Goal: Information Seeking & Learning: Learn about a topic

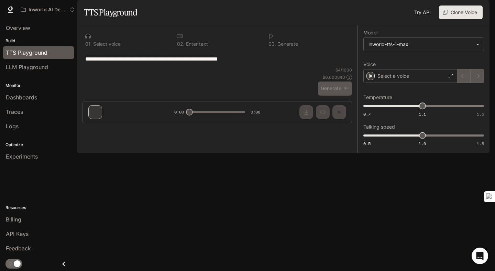
type input "**********"
type input "***"
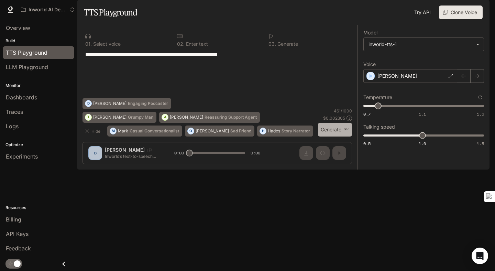
click at [328, 137] on button "Generate ⌘⏎" at bounding box center [335, 130] width 34 height 14
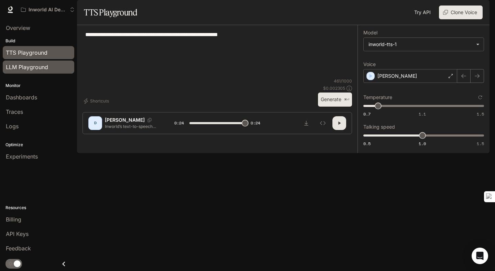
type input "*"
click at [46, 68] on span "LLM Playground" at bounding box center [27, 67] width 42 height 8
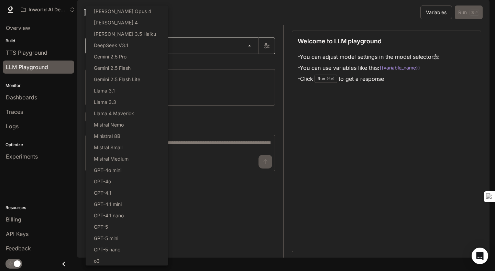
click at [244, 66] on body "Skip to main content Inworld AI Demos Runtime Runtime Documentation Documentati…" at bounding box center [247, 135] width 495 height 271
click at [337, 150] on div at bounding box center [247, 135] width 495 height 271
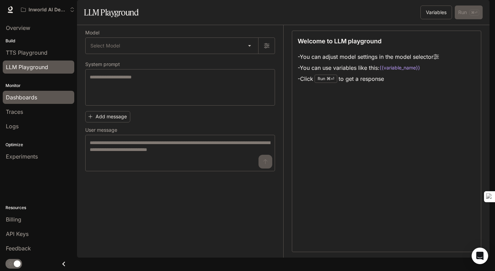
click at [51, 99] on div "Dashboards" at bounding box center [38, 97] width 65 height 8
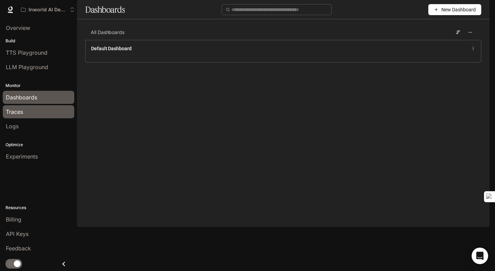
click at [50, 112] on div "Traces" at bounding box center [38, 112] width 65 height 8
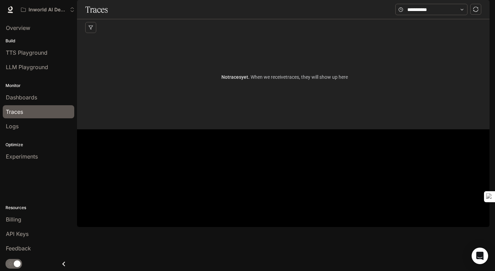
click at [45, 125] on div "Logs" at bounding box center [38, 126] width 65 height 8
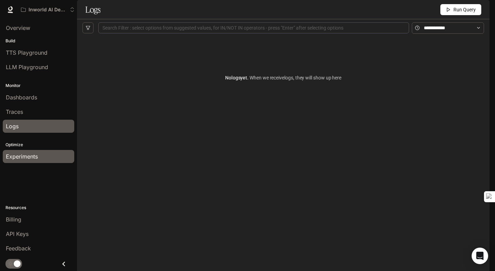
click at [37, 158] on span "Experiments" at bounding box center [22, 156] width 32 height 8
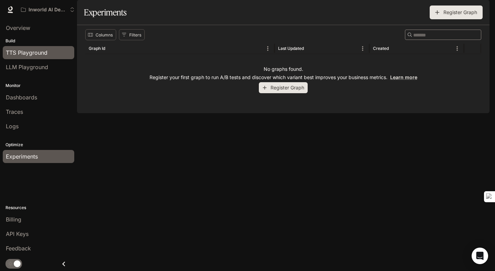
click at [48, 57] on link "TTS Playground" at bounding box center [38, 52] width 71 height 13
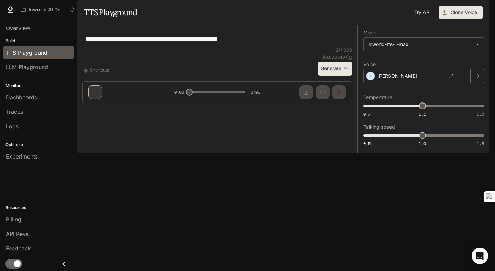
type textarea "**********"
type input "**********"
type input "***"
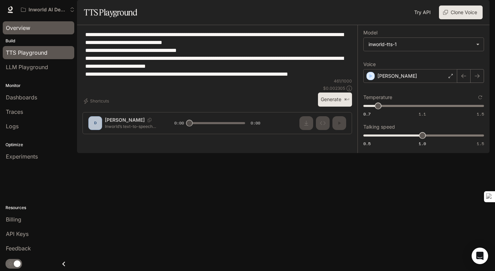
click at [45, 28] on div "Overview" at bounding box center [38, 28] width 65 height 8
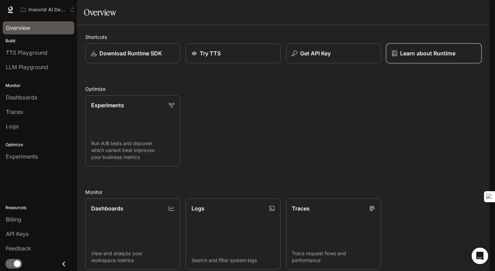
click at [399, 64] on link "Learn about Runtime" at bounding box center [434, 53] width 96 height 20
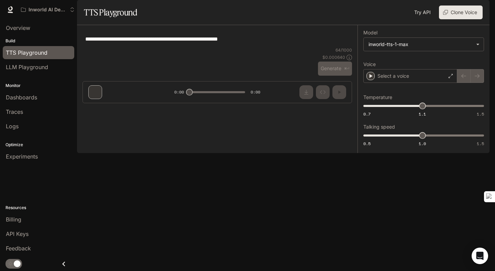
type input "**********"
type input "***"
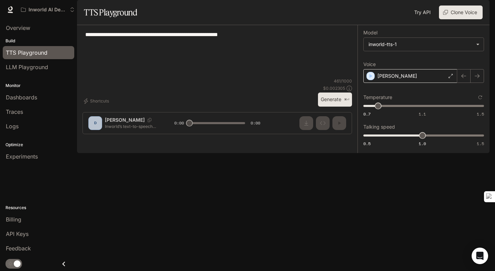
click at [394, 83] on div "[PERSON_NAME]" at bounding box center [410, 76] width 94 height 14
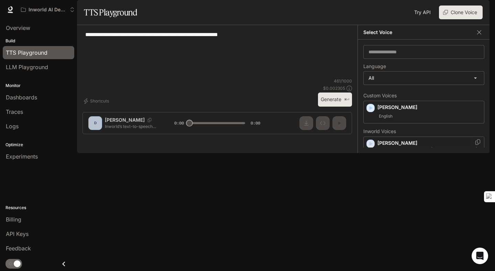
click at [373, 147] on icon "button" at bounding box center [370, 143] width 7 height 7
click at [369, 223] on icon "button" at bounding box center [370, 219] width 7 height 7
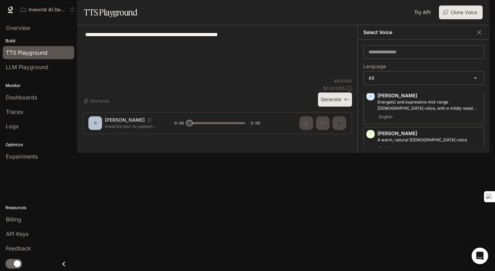
scroll to position [86, 0]
click at [371, 168] on icon "button" at bounding box center [370, 164] width 7 height 7
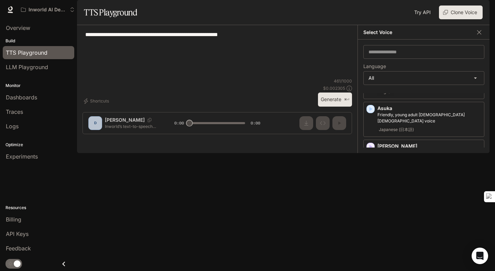
scroll to position [194, 0]
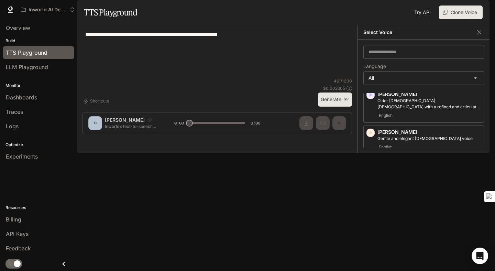
click at [370, 204] on icon "button" at bounding box center [370, 202] width 3 height 4
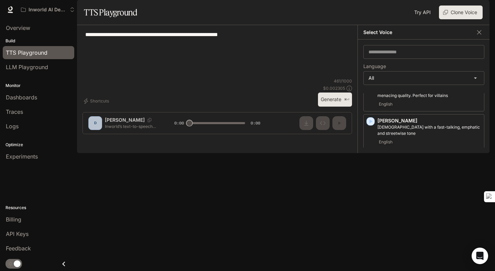
scroll to position [500, 0]
click at [371, 223] on icon "button" at bounding box center [370, 223] width 7 height 7
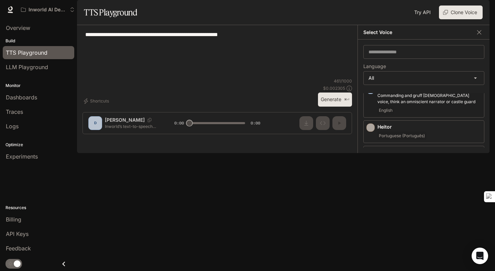
scroll to position [712, 0]
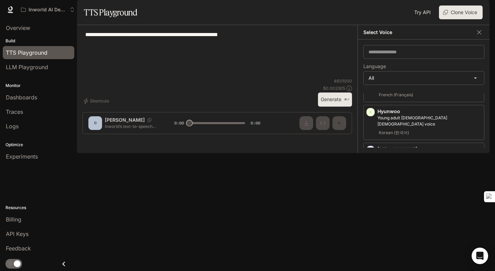
click at [373, 222] on icon "button" at bounding box center [370, 225] width 7 height 7
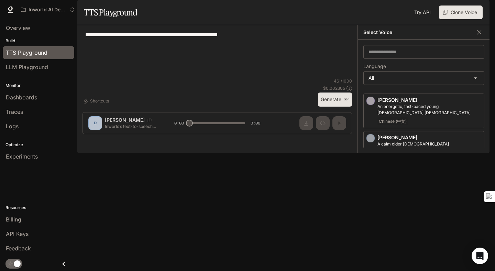
scroll to position [869, 0]
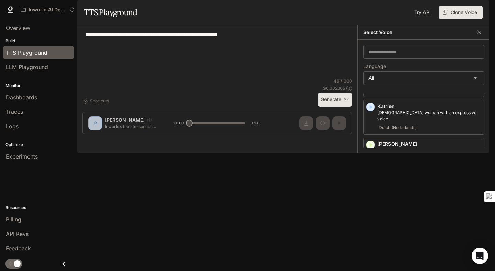
click at [369, 217] on icon "button" at bounding box center [370, 220] width 7 height 7
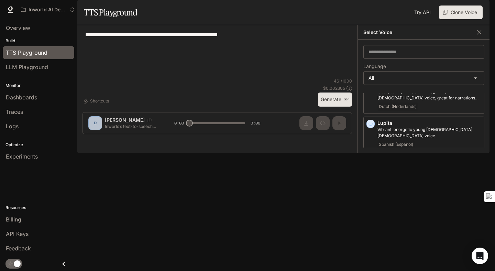
scroll to position [969, 0]
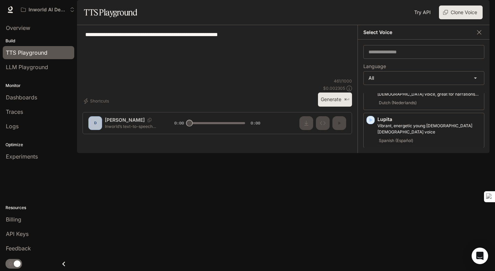
click at [371, 192] on icon "button" at bounding box center [370, 195] width 7 height 7
click at [368, 262] on icon "button" at bounding box center [370, 265] width 7 height 7
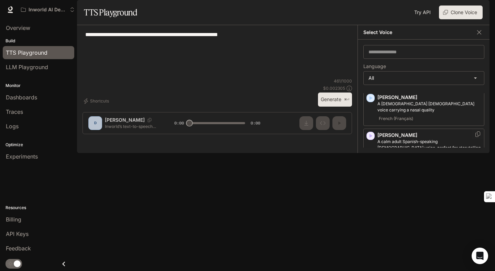
scroll to position [1098, 0]
click at [370, 270] on icon "button" at bounding box center [370, 274] width 7 height 7
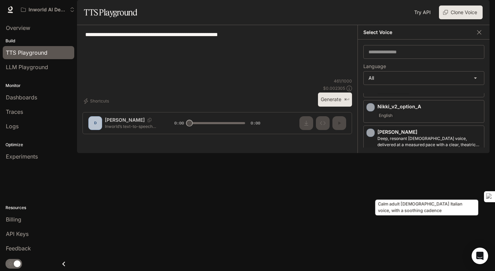
scroll to position [1203, 0]
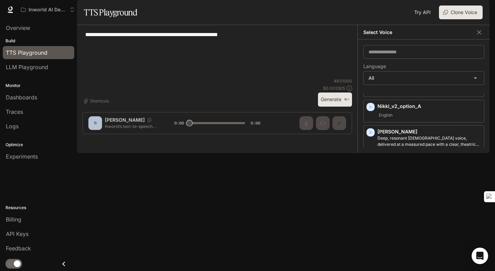
click at [370, 243] on icon "button" at bounding box center [370, 245] width 3 height 4
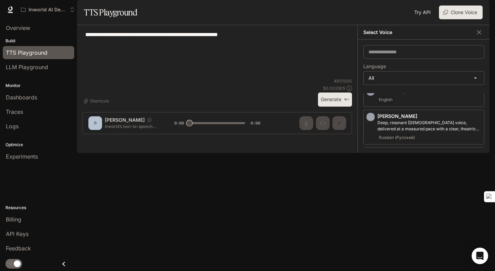
scroll to position [1246, 0]
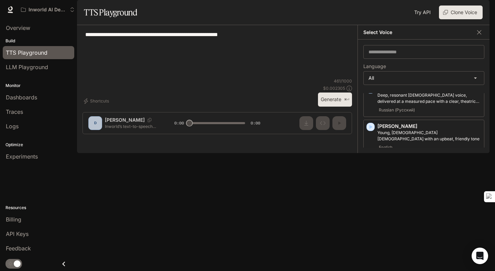
click at [370, 236] on div "button" at bounding box center [370, 240] width 8 height 8
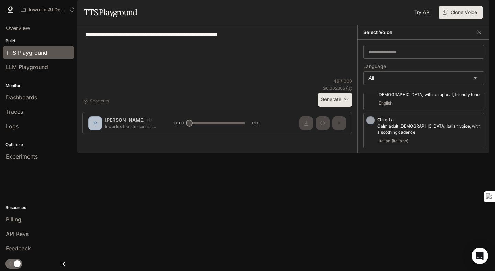
scroll to position [1295, 0]
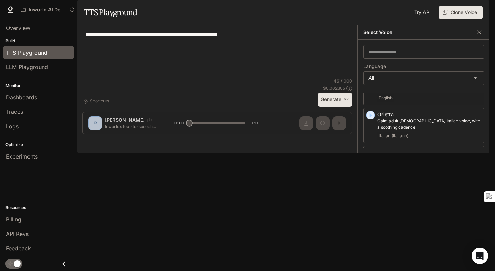
click at [335, 107] on button "Generate ⌘⏎" at bounding box center [335, 99] width 34 height 14
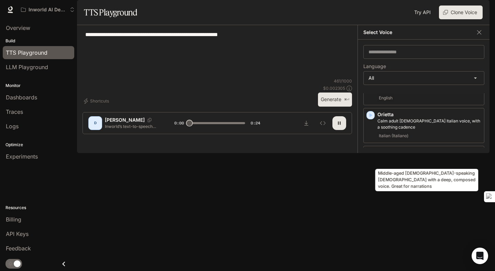
click at [408, 193] on p "Middle-aged [DEMOGRAPHIC_DATA]-speaking [DEMOGRAPHIC_DATA] with a deep, compose…" at bounding box center [429, 199] width 104 height 12
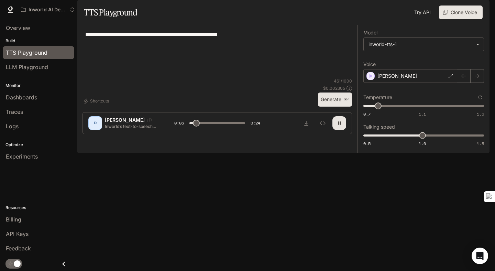
click at [333, 107] on button "Generate ⌘⏎" at bounding box center [335, 99] width 34 height 14
type input "*"
